Goal: Information Seeking & Learning: Learn about a topic

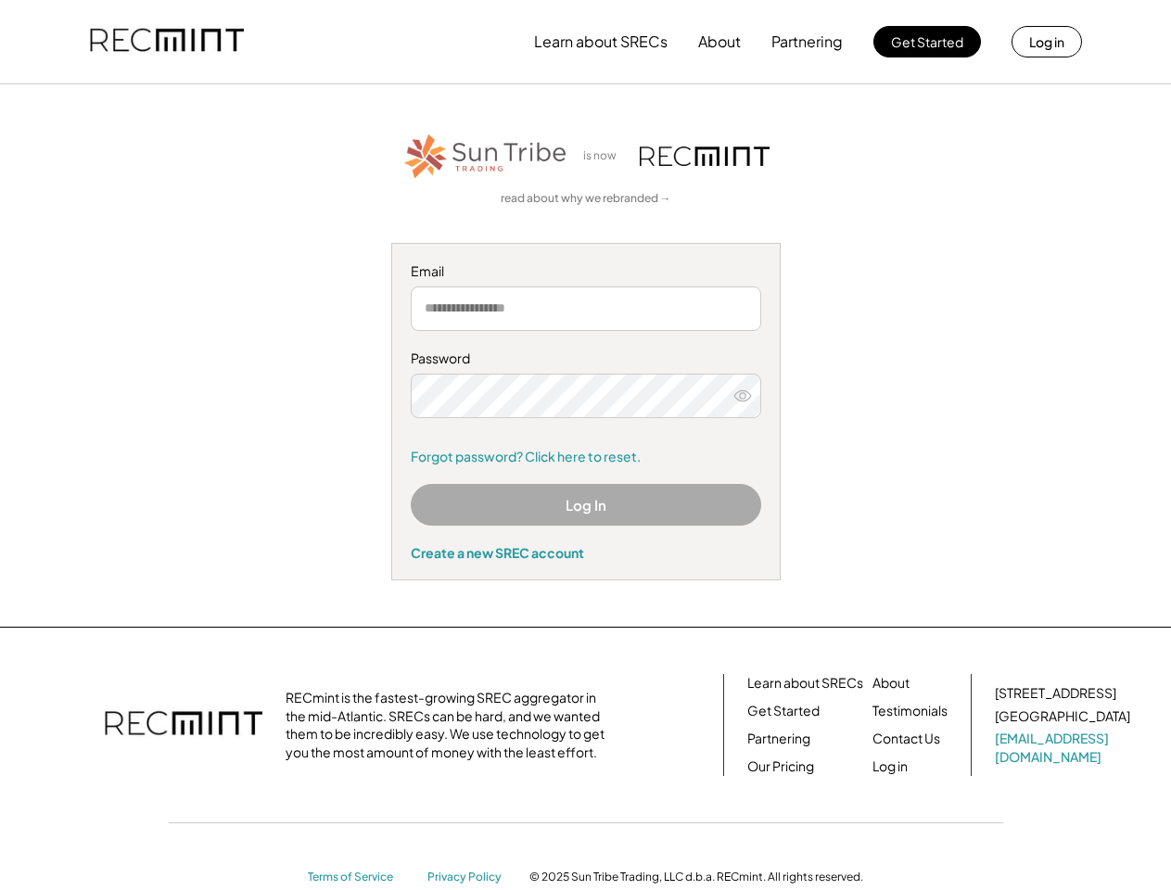
click at [585, 445] on div "Password Forgot password? Click here to reset." at bounding box center [586, 407] width 350 height 116
click at [585, 42] on button "Learn about SRECs" at bounding box center [600, 41] width 133 height 37
click at [586, 42] on button "Learn about SRECs" at bounding box center [600, 41] width 133 height 37
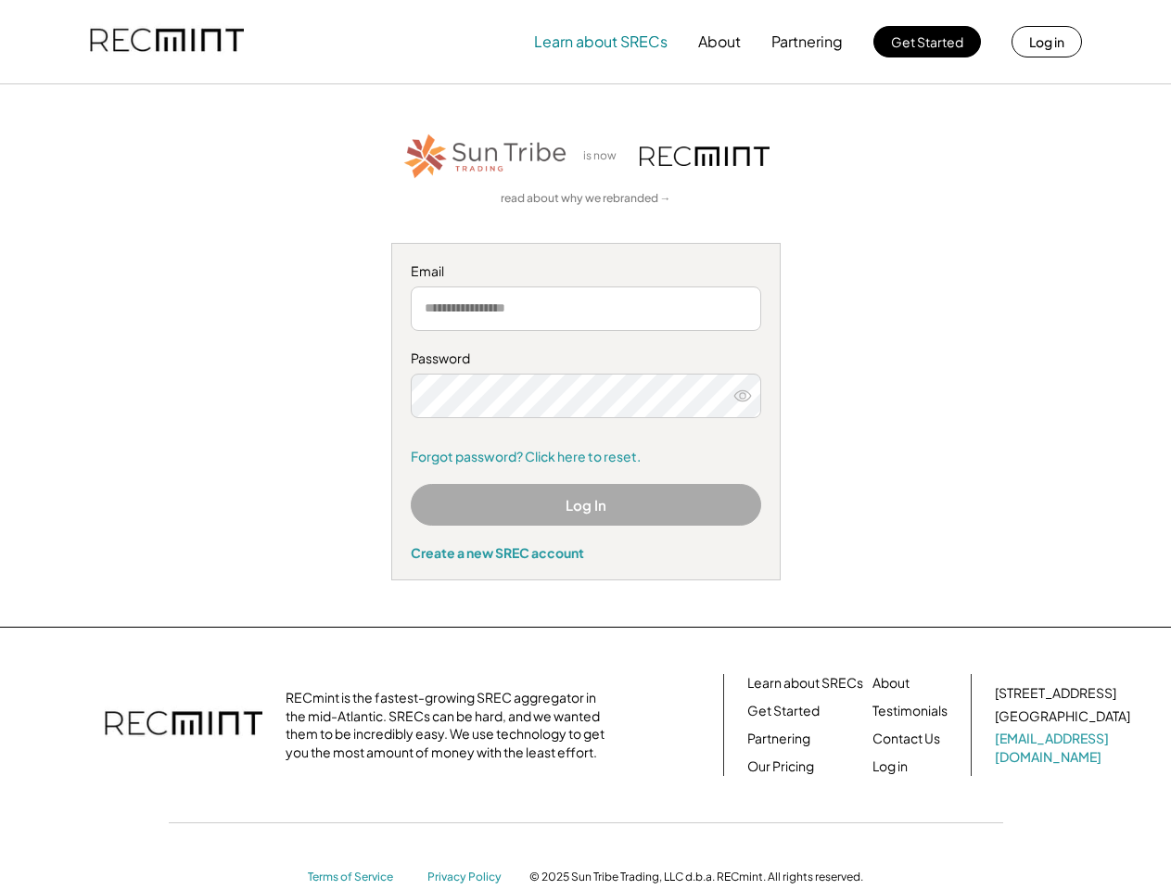
click at [167, 42] on img at bounding box center [167, 41] width 154 height 63
click at [807, 42] on button "Partnering" at bounding box center [806, 41] width 71 height 37
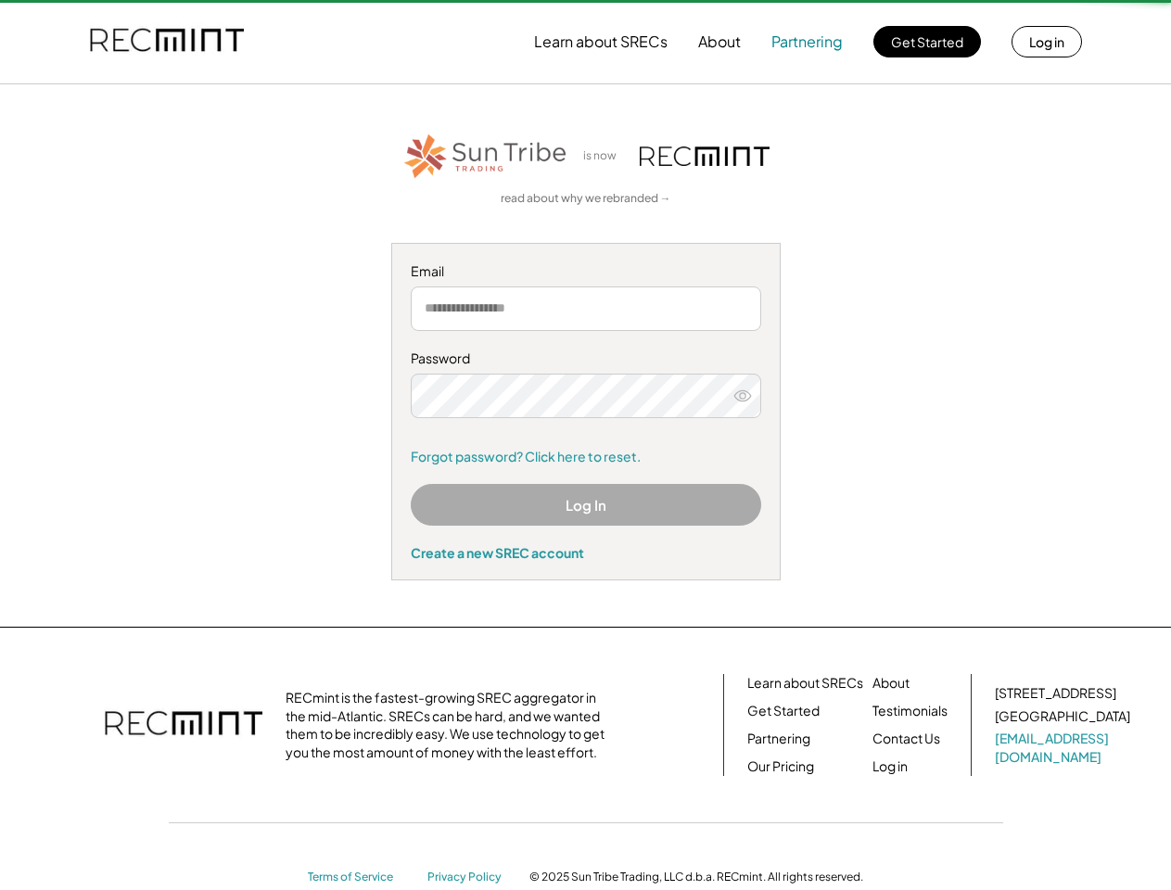
click at [807, 42] on button "Partnering" at bounding box center [806, 41] width 71 height 37
click at [601, 42] on button "Learn about SRECs" at bounding box center [600, 41] width 133 height 37
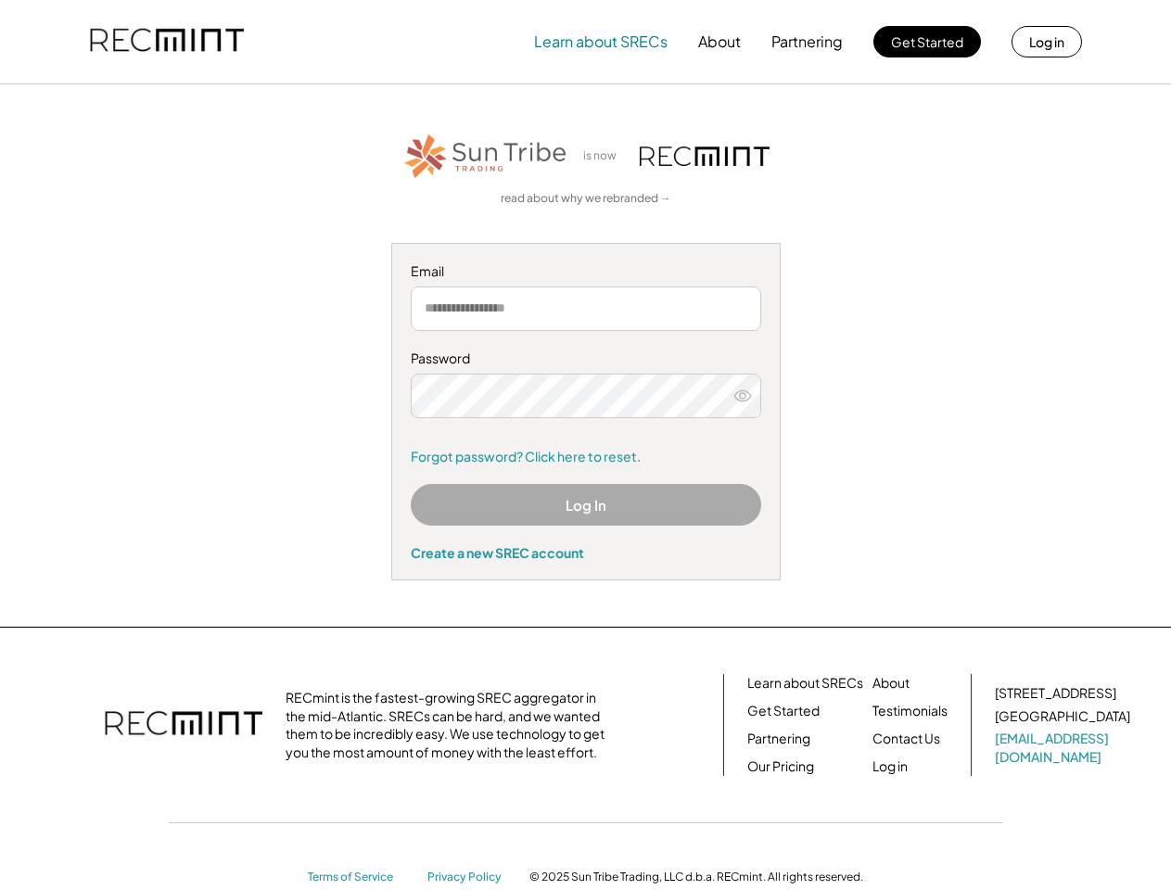
click at [719, 42] on button "About" at bounding box center [719, 41] width 43 height 37
